Goal: Task Accomplishment & Management: Manage account settings

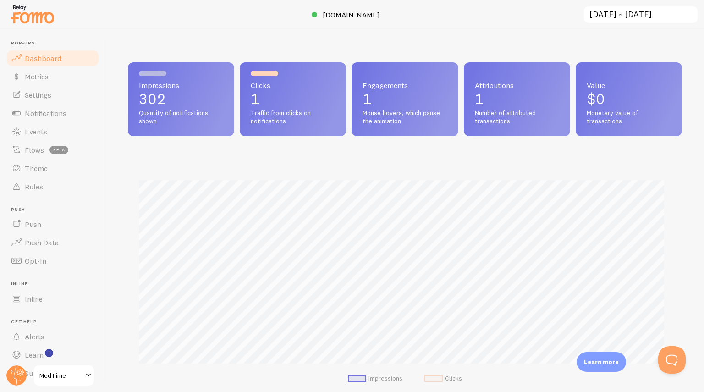
scroll to position [241, 547]
click at [57, 117] on span "Notifications" at bounding box center [46, 113] width 42 height 9
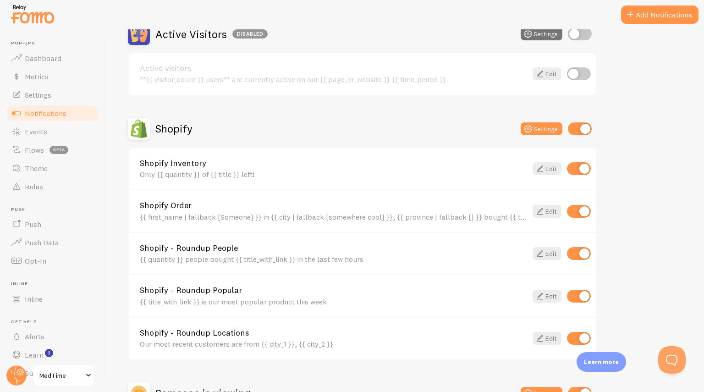
scroll to position [241, 0]
click at [584, 165] on input "checkbox" at bounding box center [579, 167] width 24 height 13
checkbox input "false"
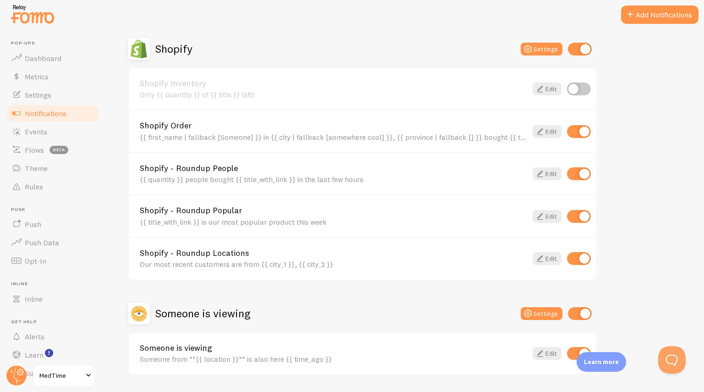
scroll to position [347, 0]
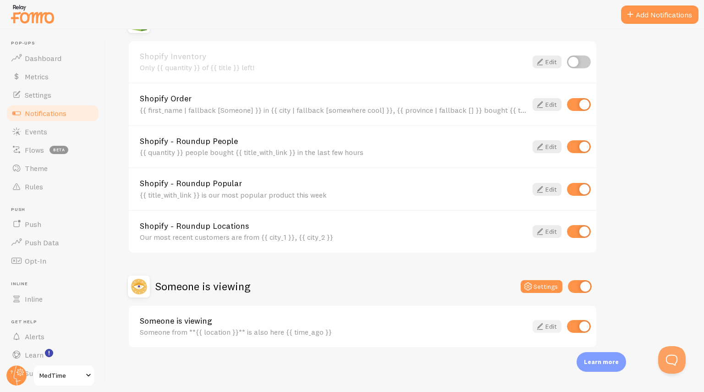
click at [549, 325] on link "Edit" at bounding box center [547, 326] width 29 height 13
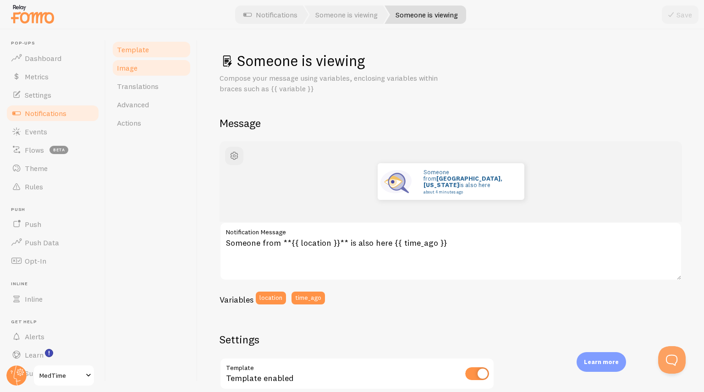
click at [149, 70] on link "Image" at bounding box center [151, 68] width 80 height 18
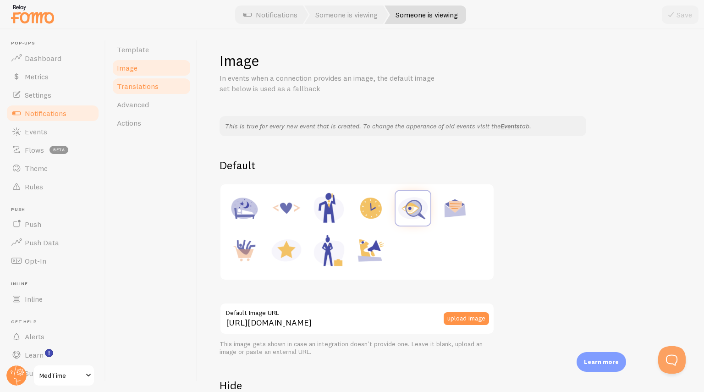
click at [148, 87] on span "Translations" at bounding box center [138, 86] width 42 height 9
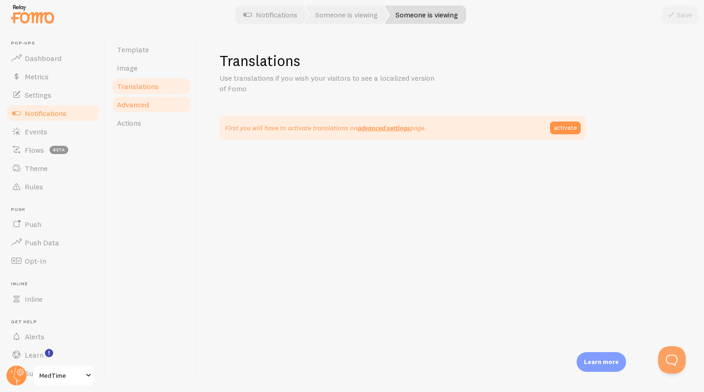
click at [145, 102] on span "Advanced" at bounding box center [133, 104] width 32 height 9
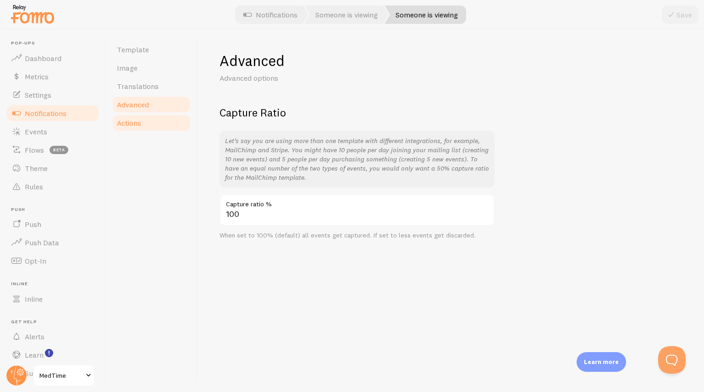
click at [147, 125] on link "Actions" at bounding box center [151, 123] width 80 height 18
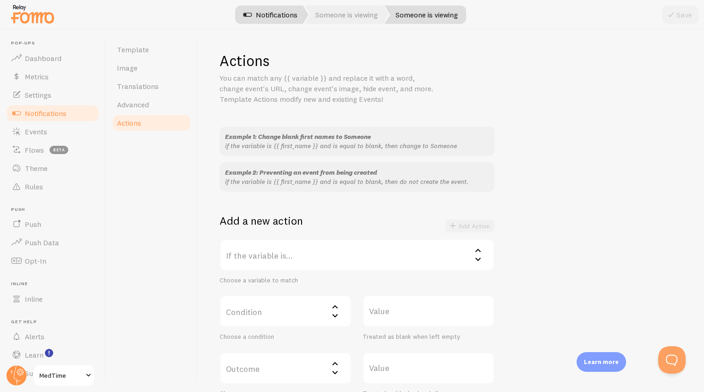
click at [289, 18] on link "Notifications" at bounding box center [270, 15] width 76 height 18
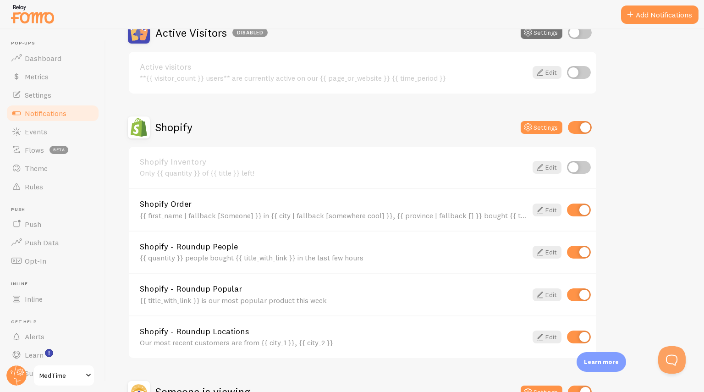
scroll to position [347, 0]
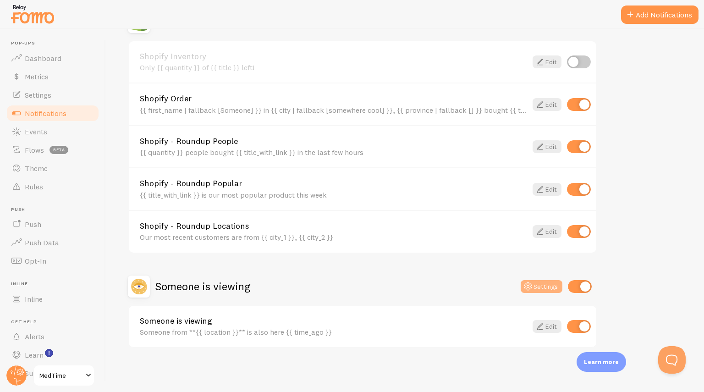
click at [545, 288] on button "Settings" at bounding box center [542, 286] width 42 height 13
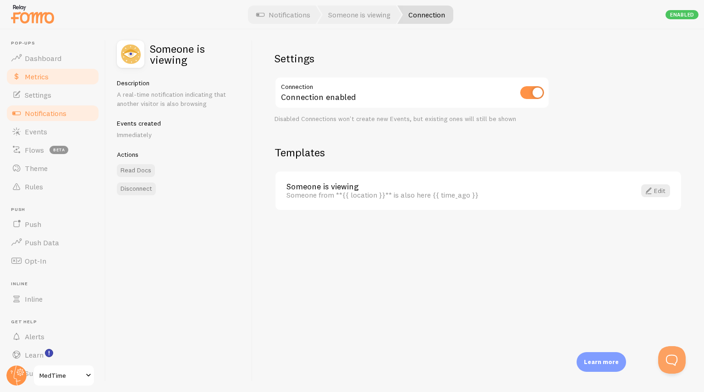
click at [38, 81] on span "Metrics" at bounding box center [37, 76] width 24 height 9
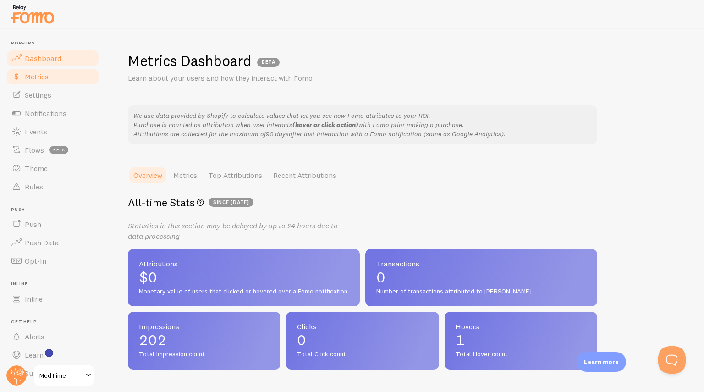
click at [70, 58] on link "Dashboard" at bounding box center [53, 58] width 94 height 18
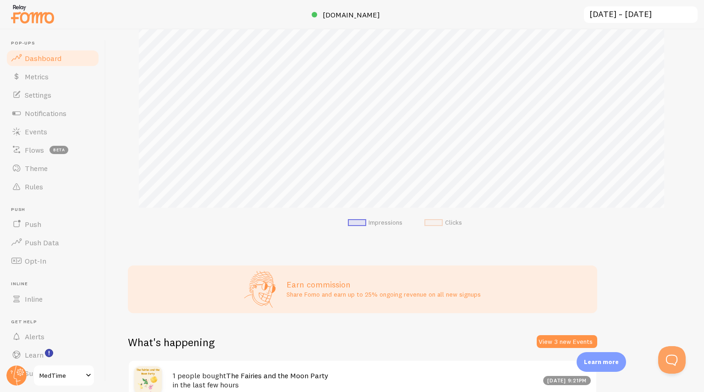
scroll to position [244, 0]
